Goal: Find specific page/section: Find specific page/section

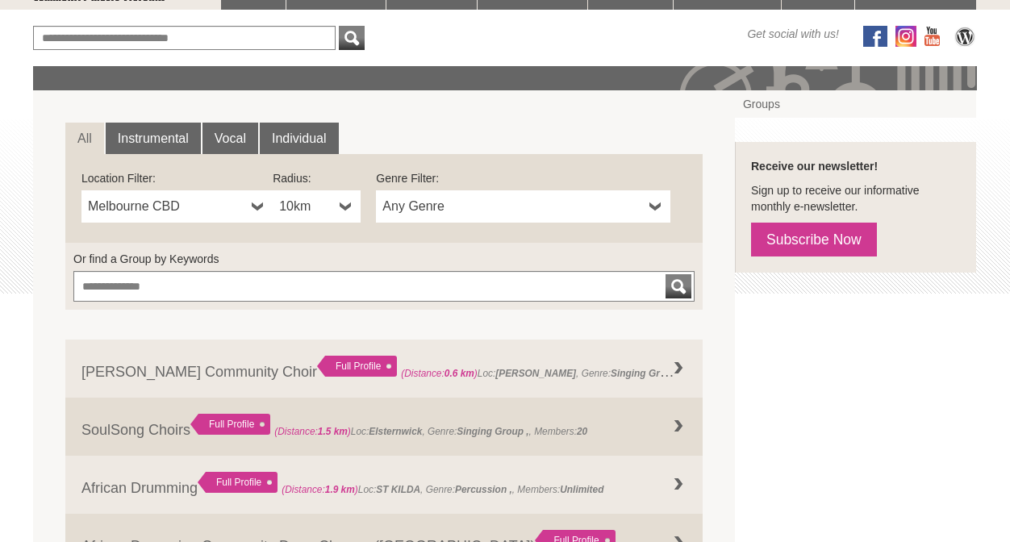
scroll to position [186, 0]
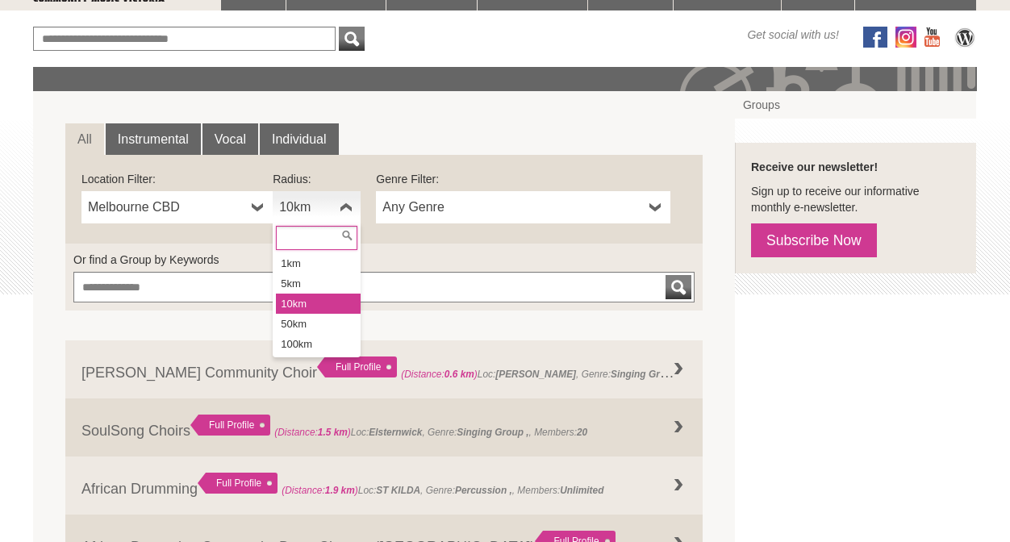
click at [340, 207] on b at bounding box center [346, 207] width 13 height 32
click at [358, 167] on div "**********" at bounding box center [383, 199] width 637 height 89
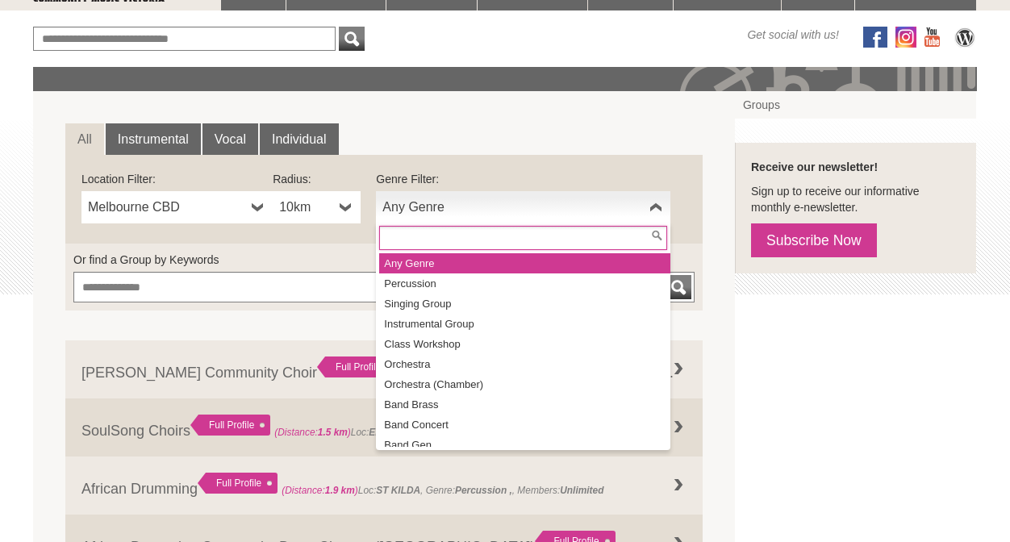
click at [657, 203] on b at bounding box center [655, 207] width 13 height 32
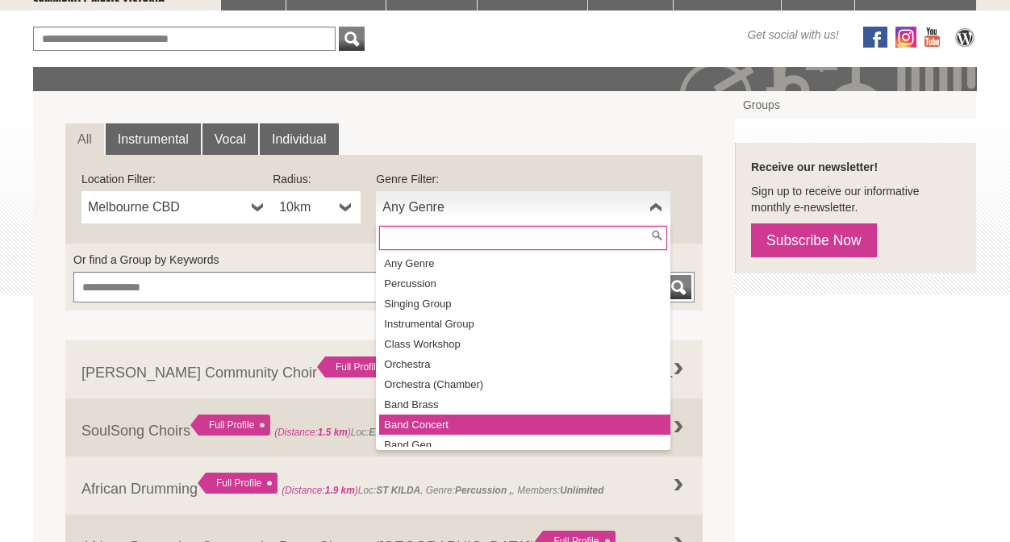
click at [551, 428] on li "Band Concert" at bounding box center [524, 425] width 291 height 20
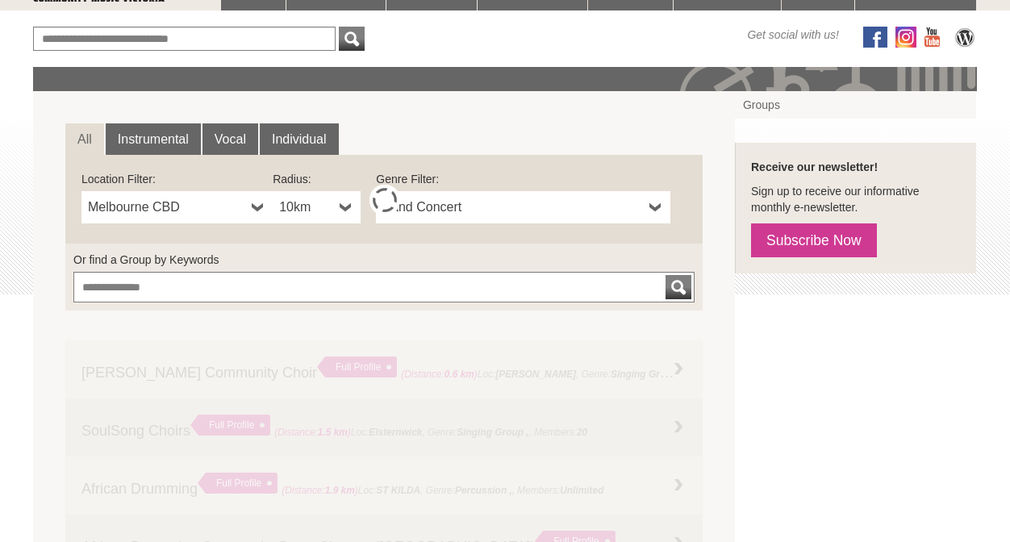
click at [653, 203] on b at bounding box center [655, 207] width 13 height 32
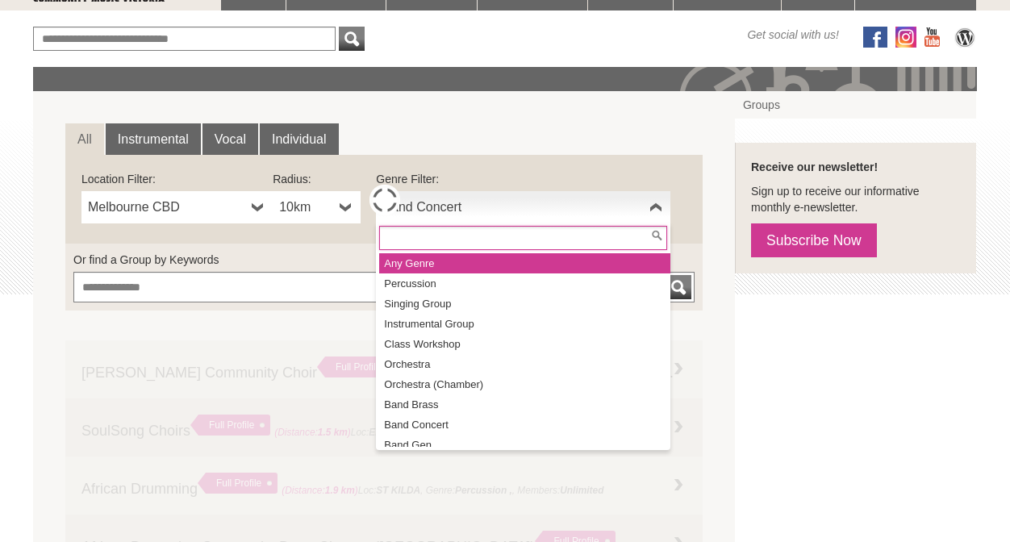
click at [422, 261] on li "Any Genre" at bounding box center [524, 263] width 291 height 20
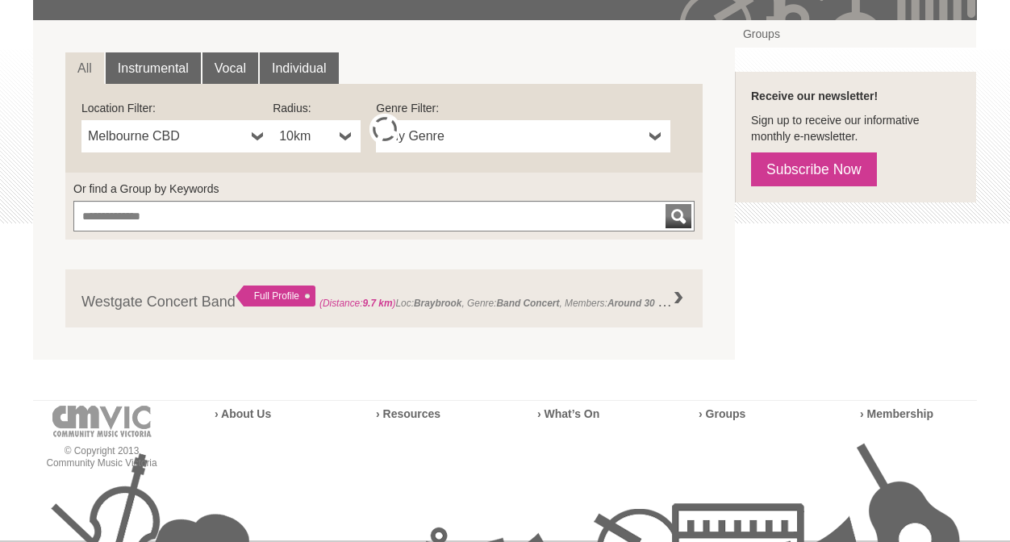
scroll to position [233, 0]
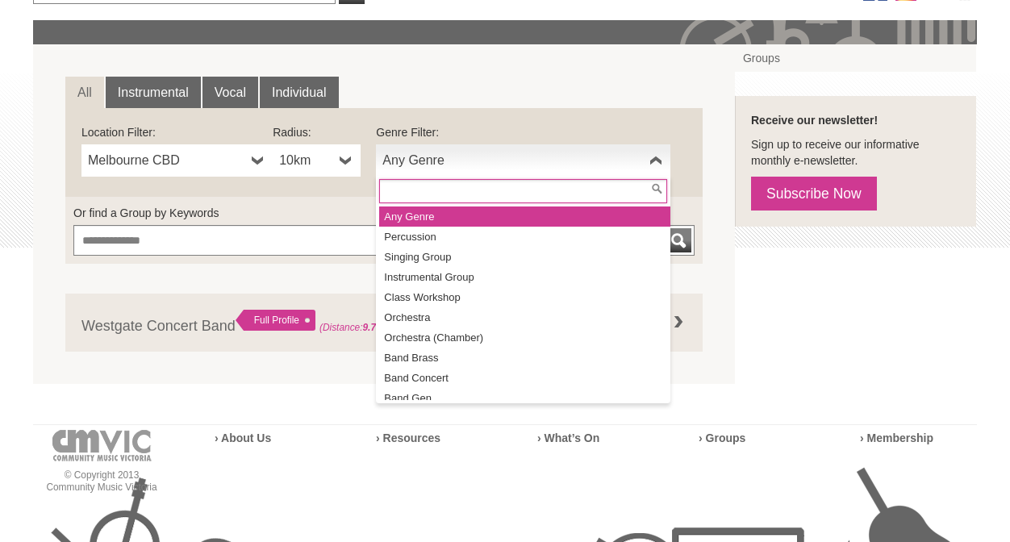
click at [661, 155] on b at bounding box center [655, 160] width 13 height 32
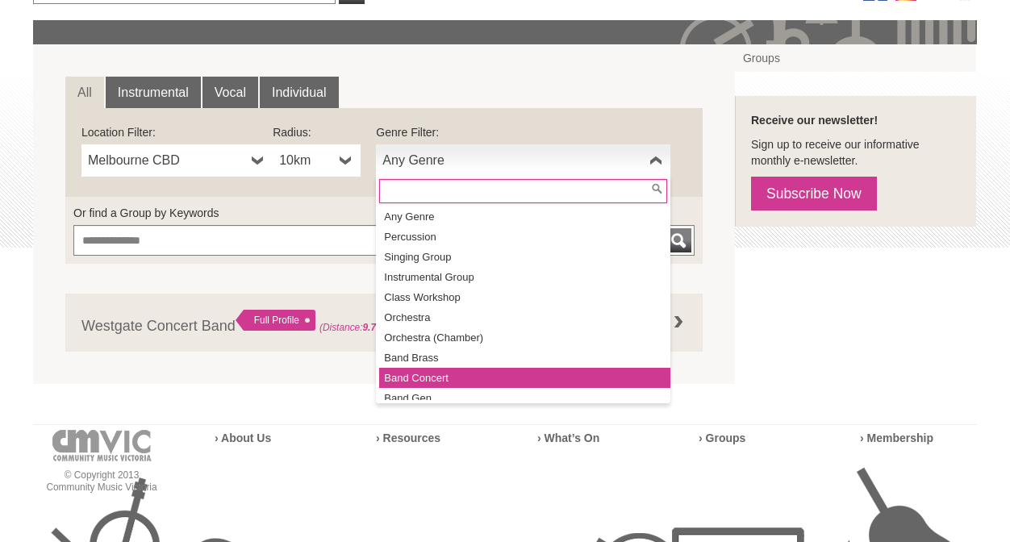
click at [525, 373] on li "Band Concert" at bounding box center [524, 378] width 291 height 20
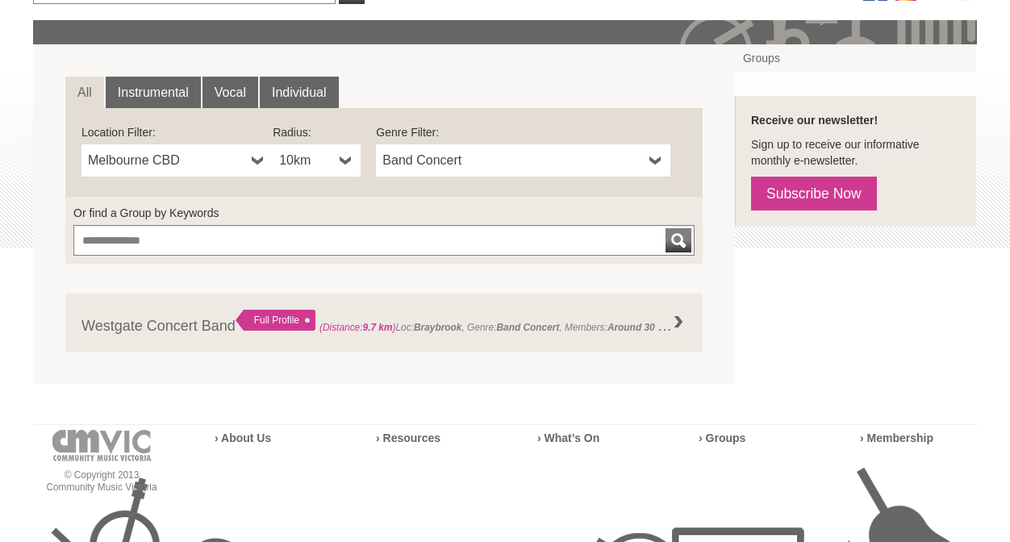
click at [340, 157] on b at bounding box center [346, 160] width 13 height 32
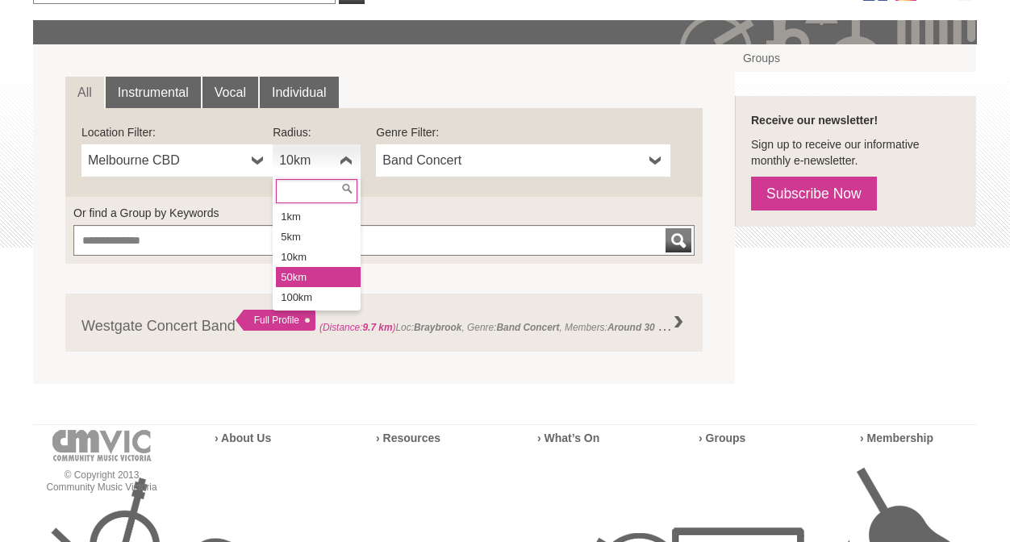
click at [311, 275] on li "50km" at bounding box center [318, 277] width 85 height 20
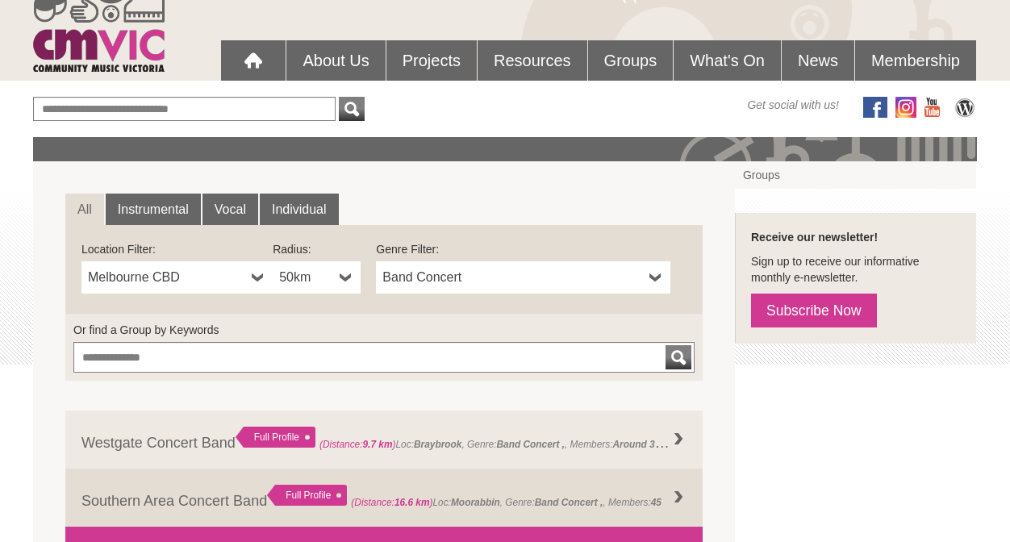
scroll to position [0, 0]
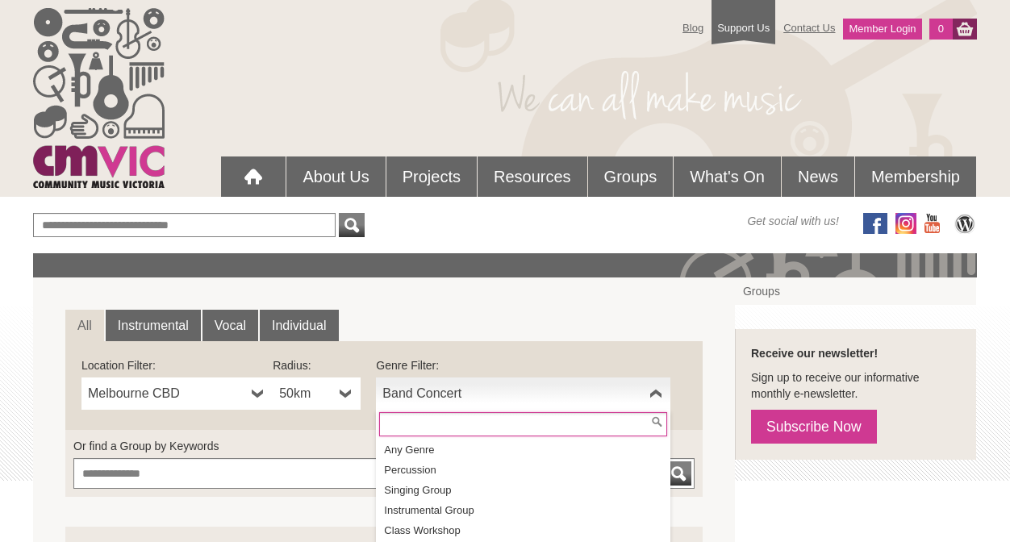
click at [653, 392] on b at bounding box center [655, 394] width 13 height 32
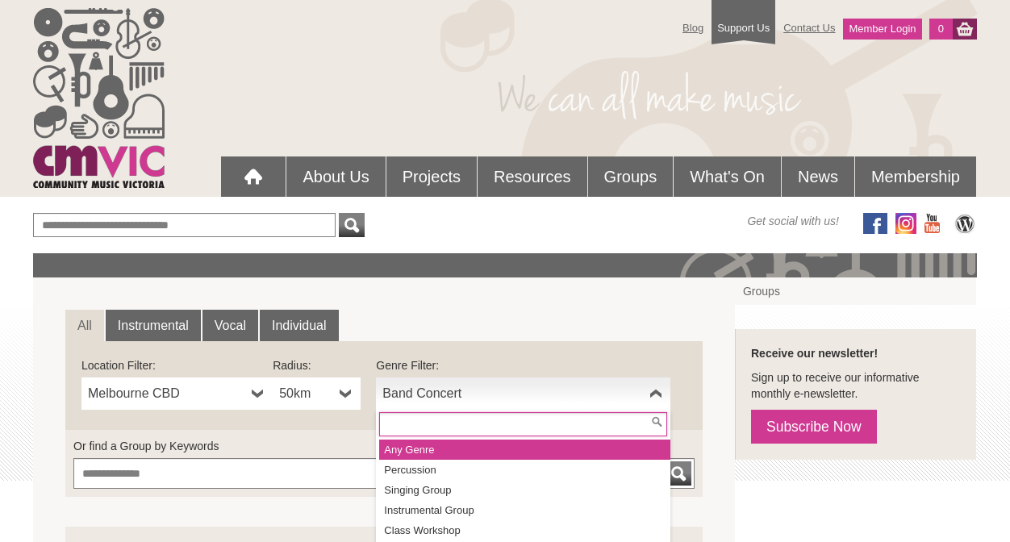
click at [473, 449] on li "Any Genre" at bounding box center [524, 450] width 291 height 20
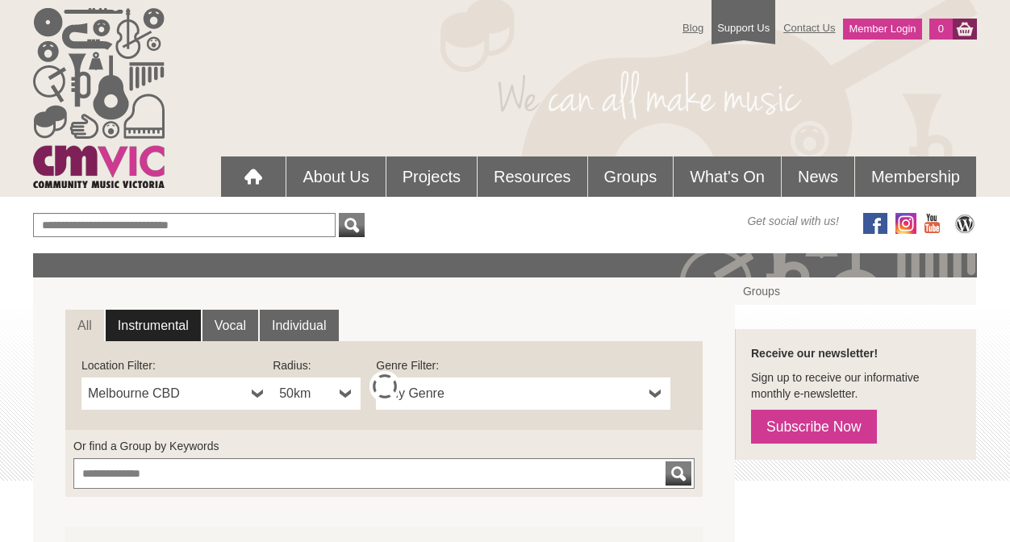
click at [150, 319] on link "Instrumental" at bounding box center [153, 326] width 95 height 32
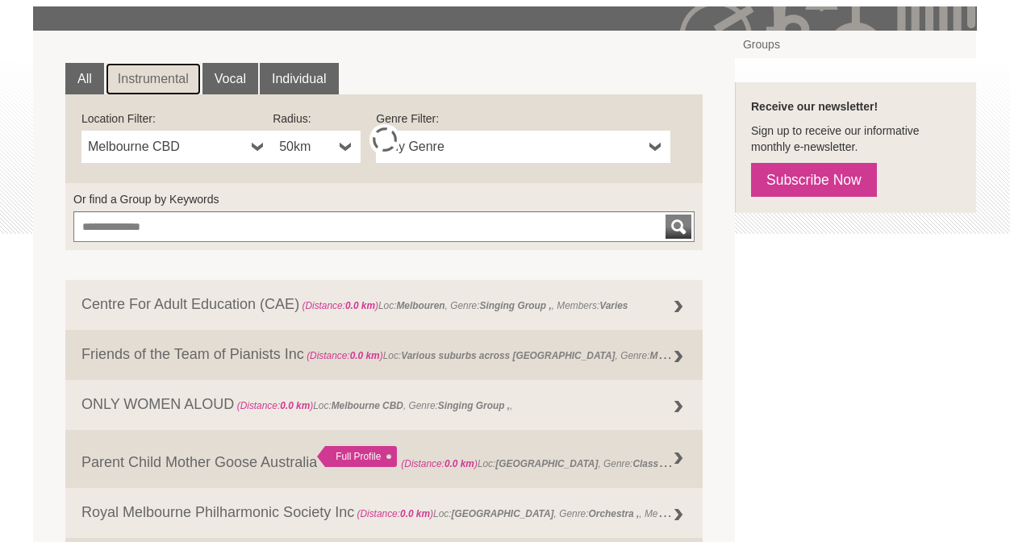
scroll to position [253, 0]
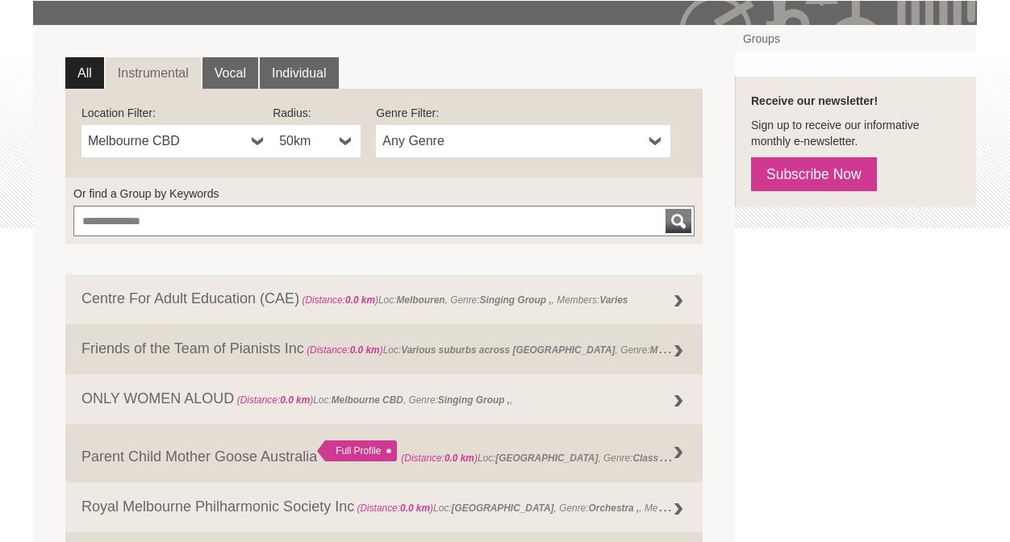
click at [78, 74] on link "All" at bounding box center [84, 73] width 39 height 32
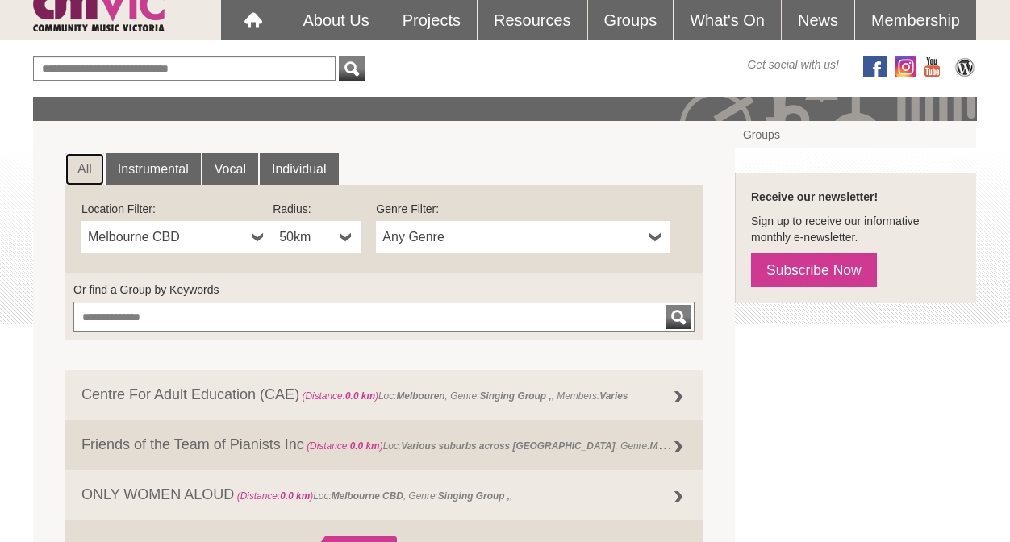
scroll to position [135, 0]
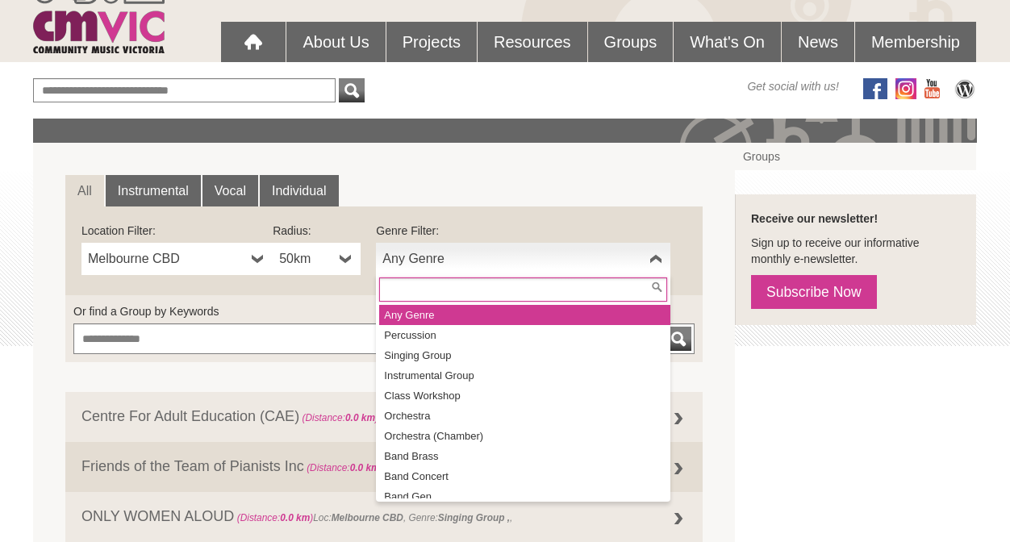
click at [521, 251] on span "Any Genre" at bounding box center [512, 258] width 261 height 19
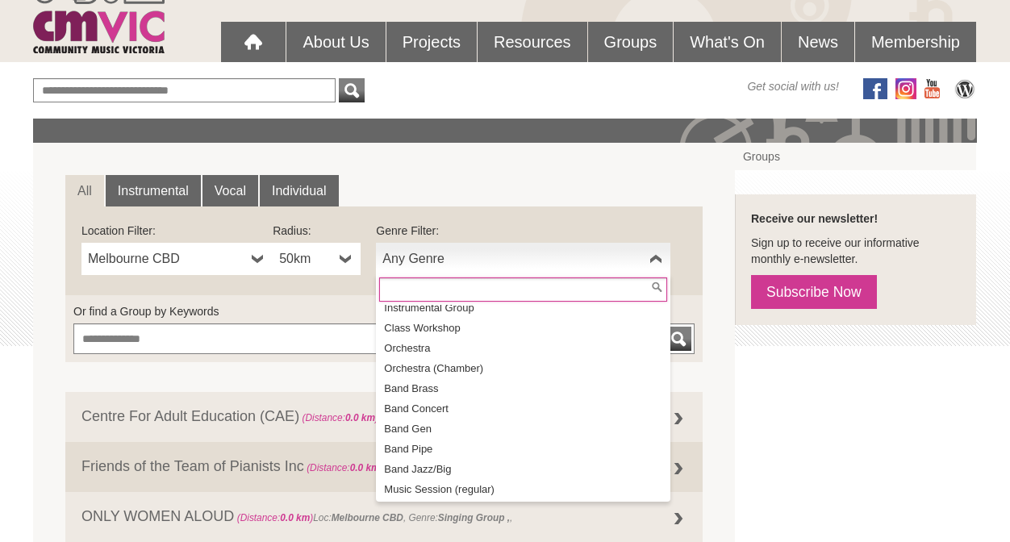
scroll to position [82, 0]
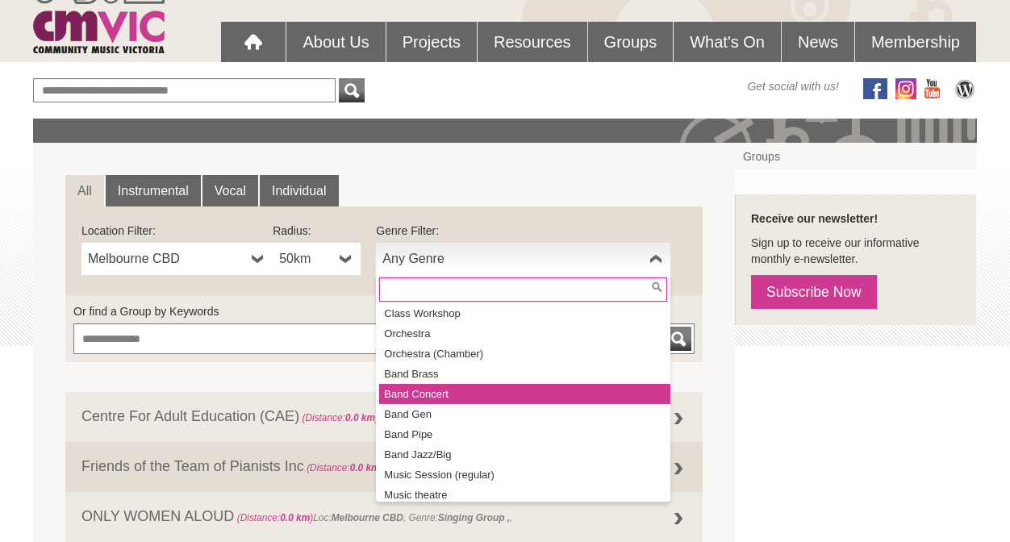
click at [441, 389] on li "Band Concert" at bounding box center [524, 394] width 291 height 20
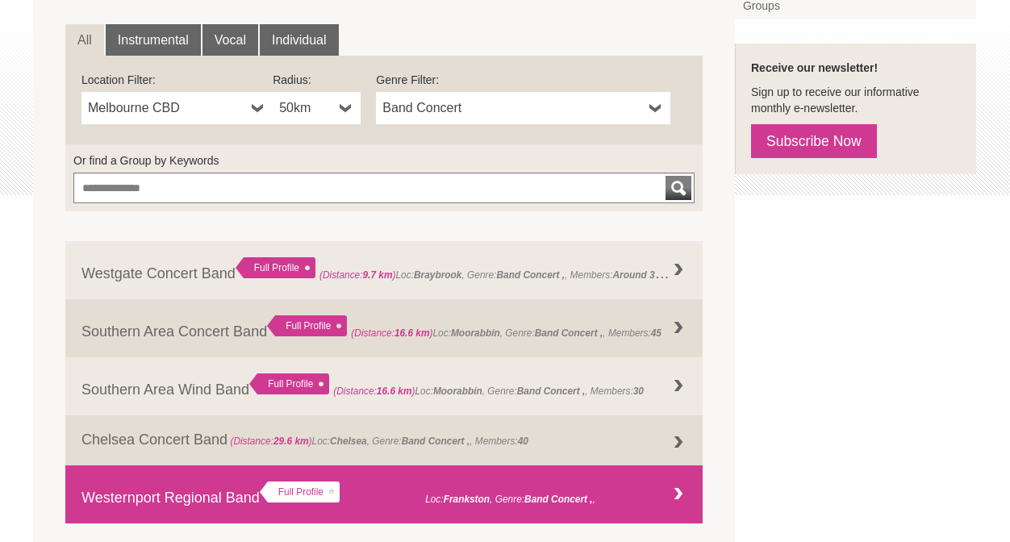
scroll to position [253, 0]
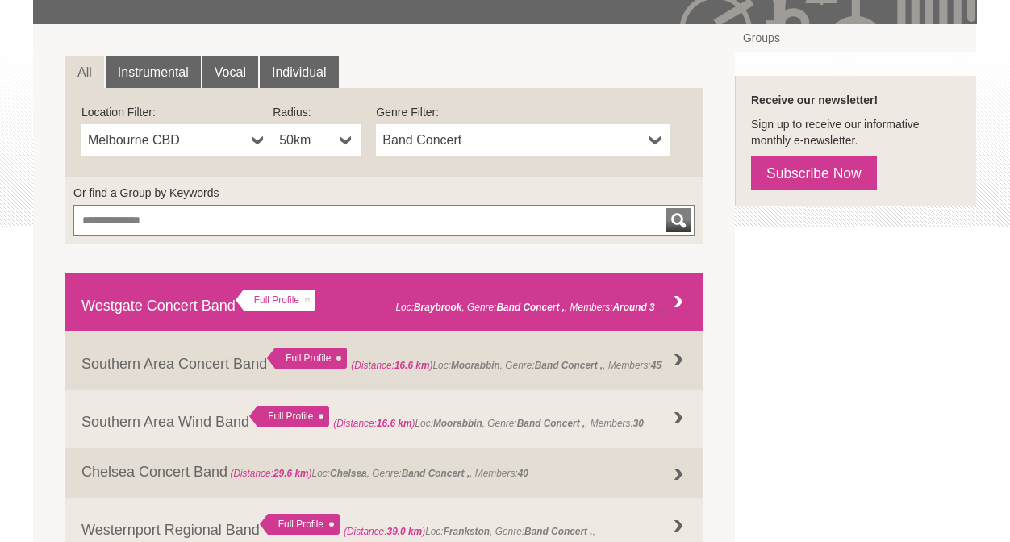
click at [173, 303] on link "Westgate Concert Band Full Profile (Distance: 9.7 km ) Loc: [GEOGRAPHIC_DATA] ,…" at bounding box center [383, 302] width 637 height 58
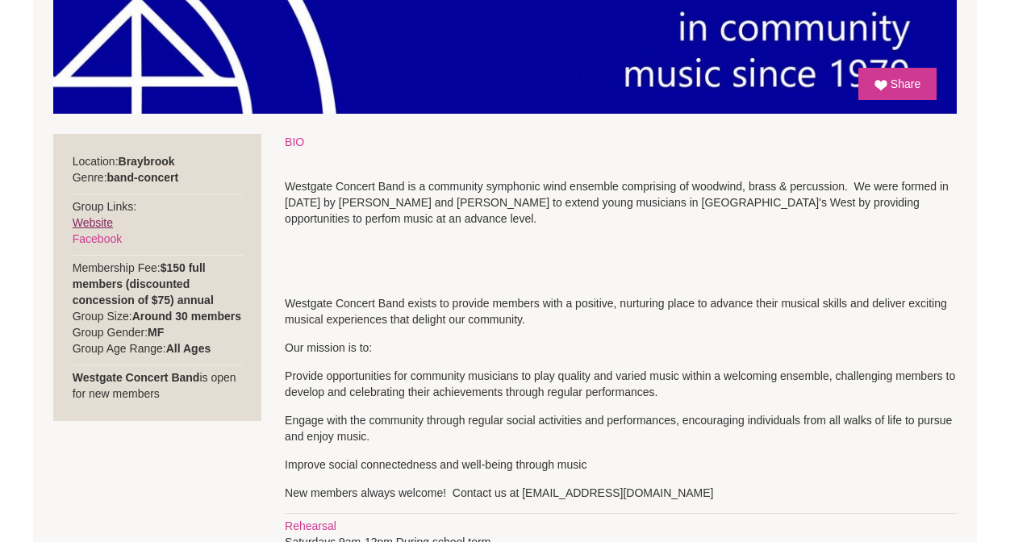
scroll to position [542, 0]
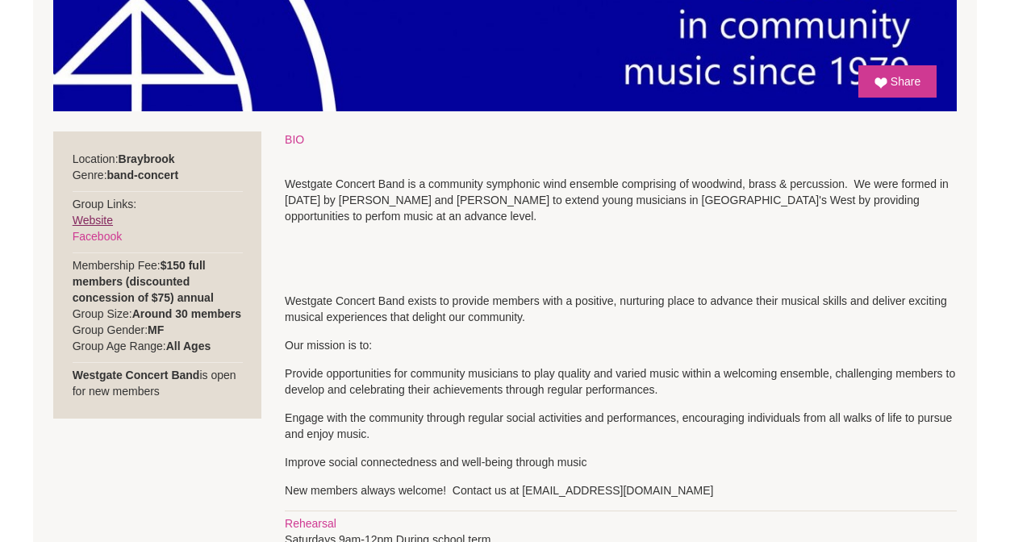
click at [94, 219] on link "Website" at bounding box center [93, 220] width 40 height 13
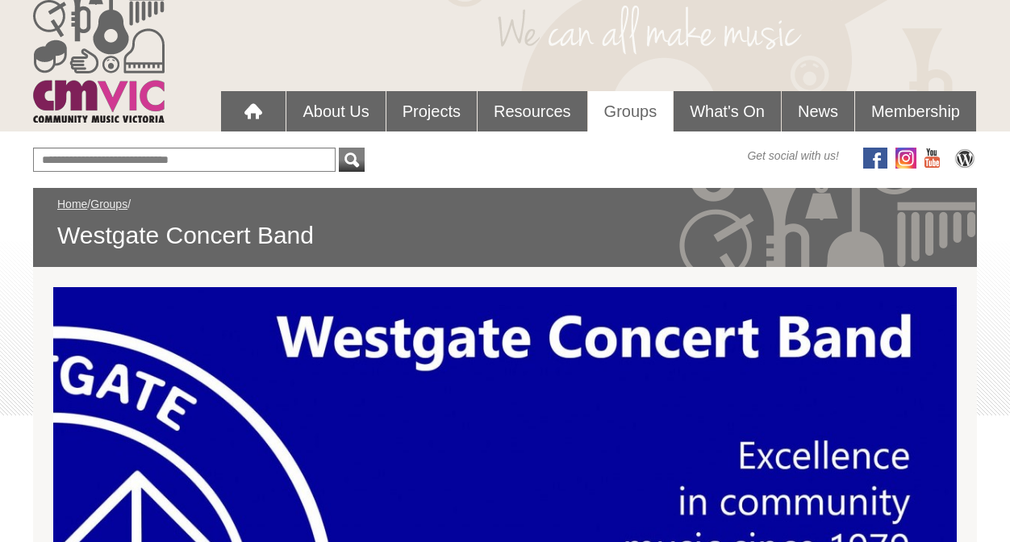
scroll to position [0, 0]
